Goal: Navigation & Orientation: Find specific page/section

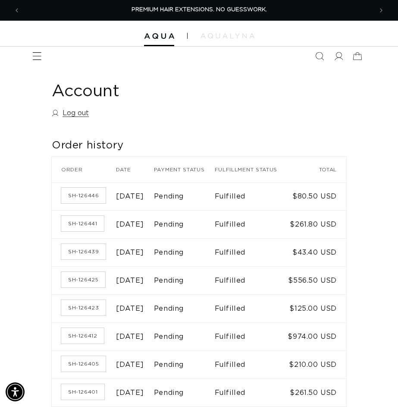
click at [35, 59] on icon "Menu" at bounding box center [37, 56] width 9 height 9
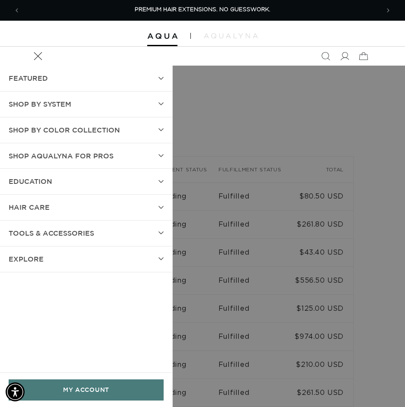
click at [61, 107] on span "SHOP BY SYSTEM" at bounding box center [40, 104] width 63 height 13
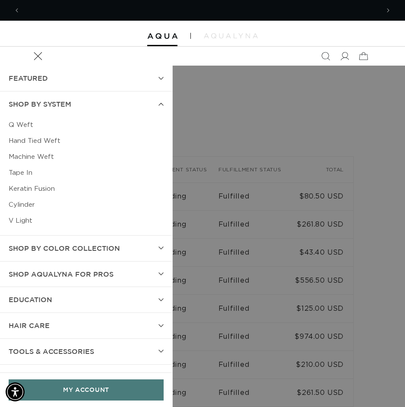
scroll to position [0, 359]
click at [32, 191] on link "Keratin Fusion" at bounding box center [86, 189] width 155 height 16
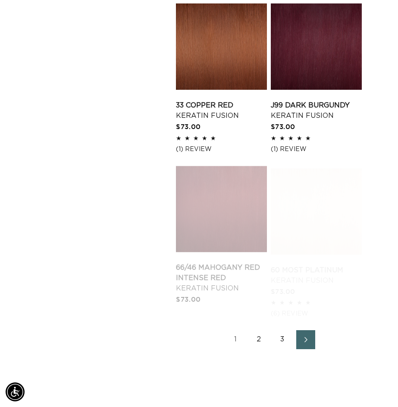
scroll to position [1164, 0]
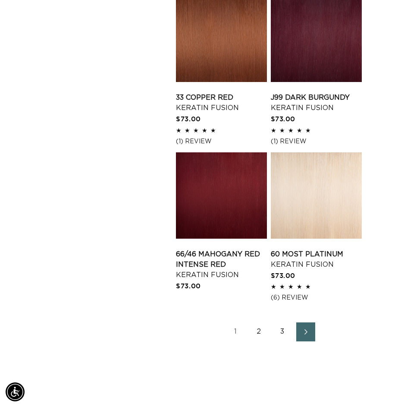
click at [260, 333] on link "2" at bounding box center [259, 331] width 19 height 19
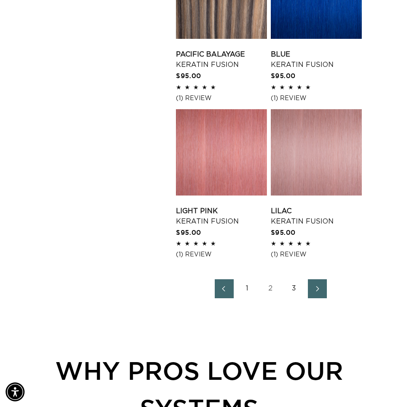
click at [297, 289] on link "3" at bounding box center [294, 288] width 19 height 19
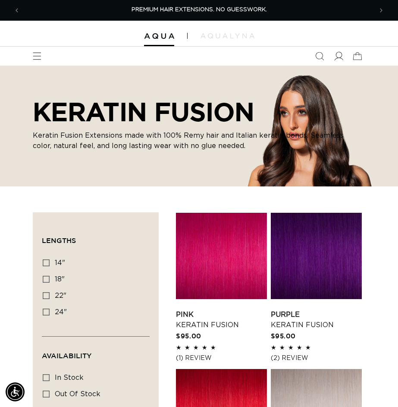
click at [337, 56] on icon at bounding box center [338, 56] width 9 height 9
